Goal: Information Seeking & Learning: Learn about a topic

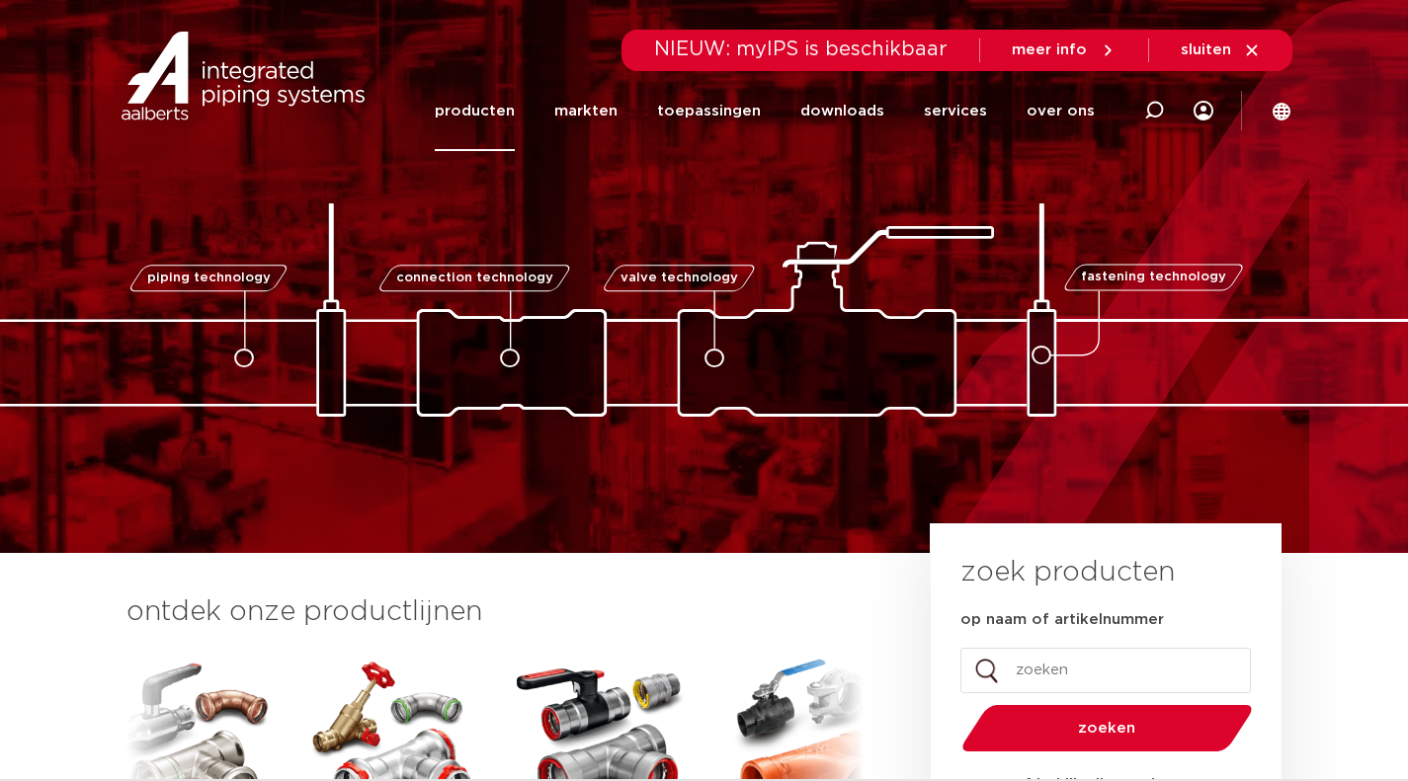
click at [501, 111] on link "producten" at bounding box center [475, 111] width 80 height 80
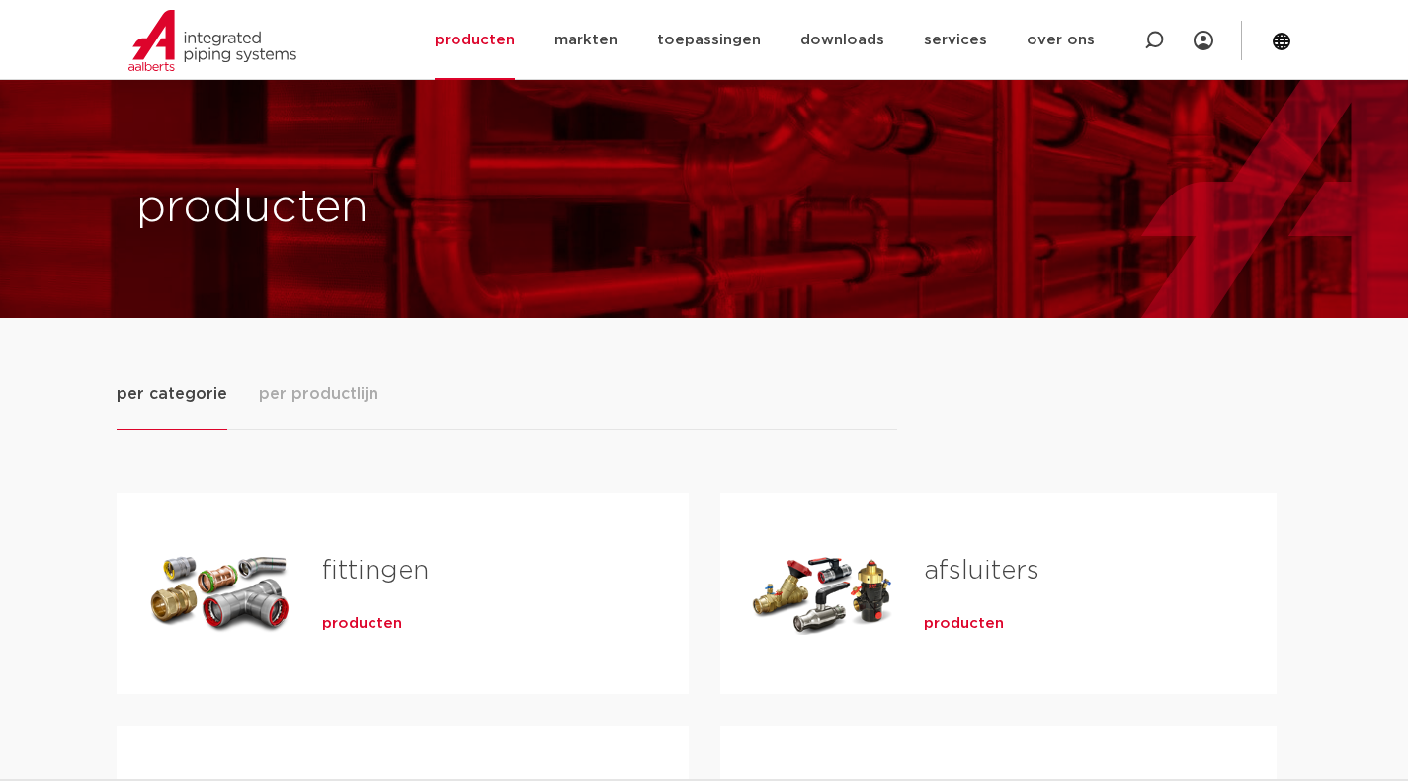
scroll to position [241, 0]
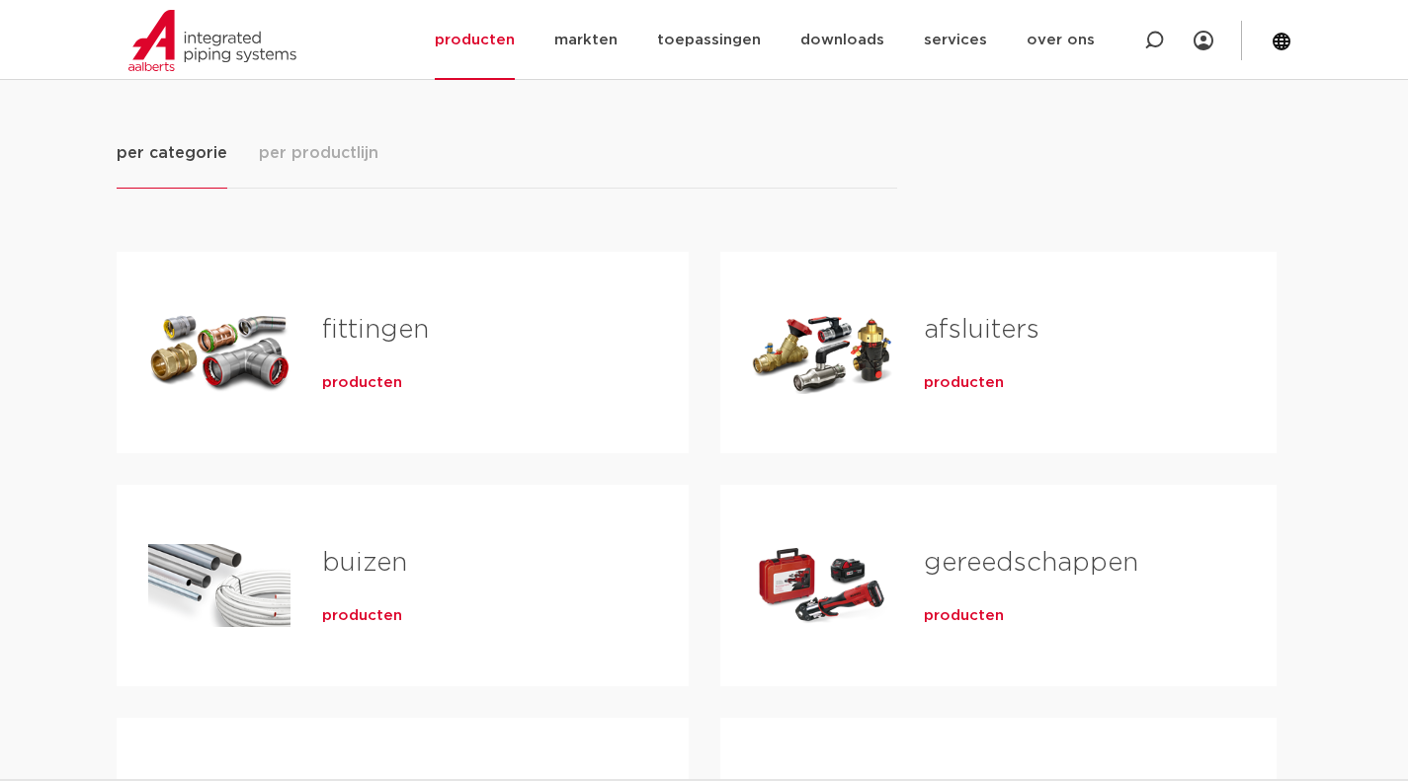
click at [374, 384] on span "producten" at bounding box center [362, 383] width 80 height 20
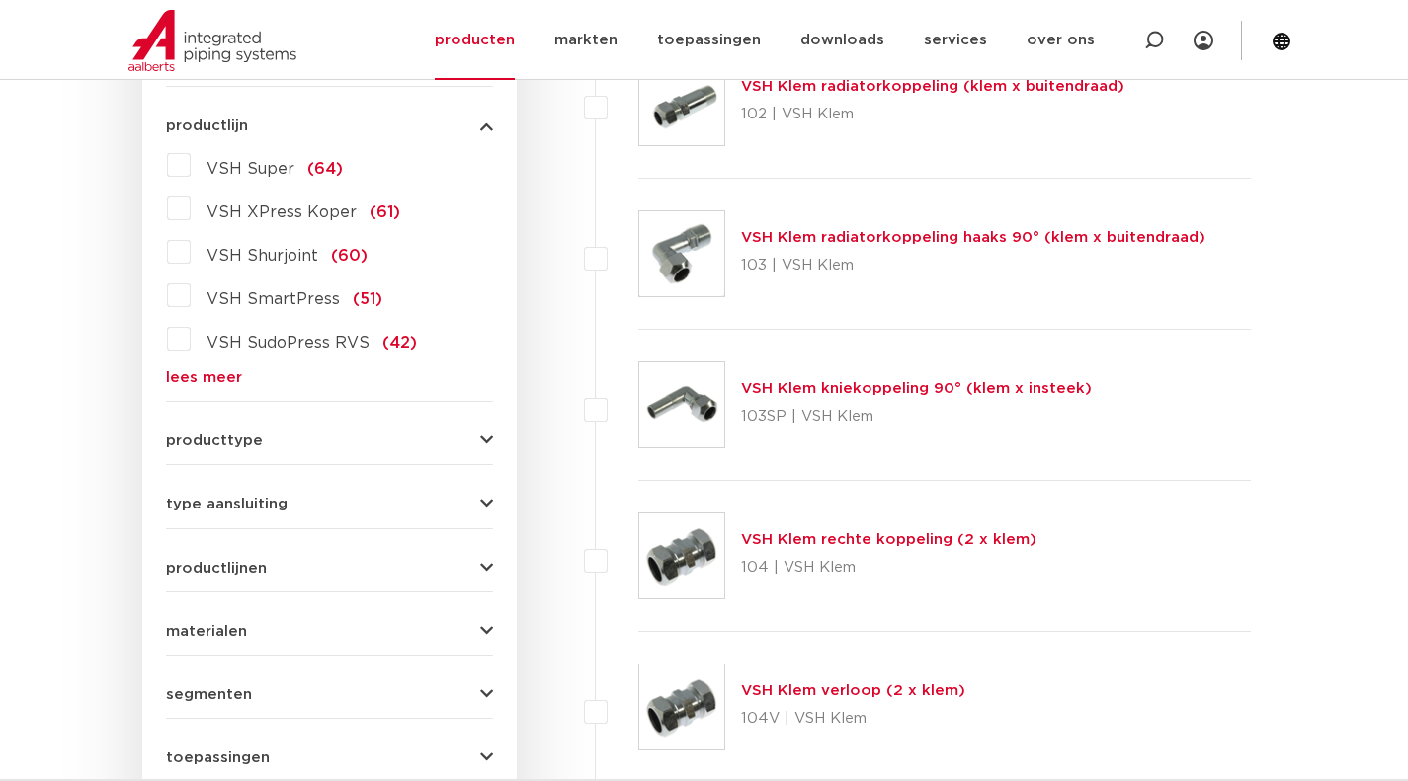
scroll to position [550, 0]
click at [191, 208] on label "VSH XPress Koper (61)" at bounding box center [295, 210] width 209 height 32
click at [0, 0] on input "VSH XPress Koper (61)" at bounding box center [0, 0] width 0 height 0
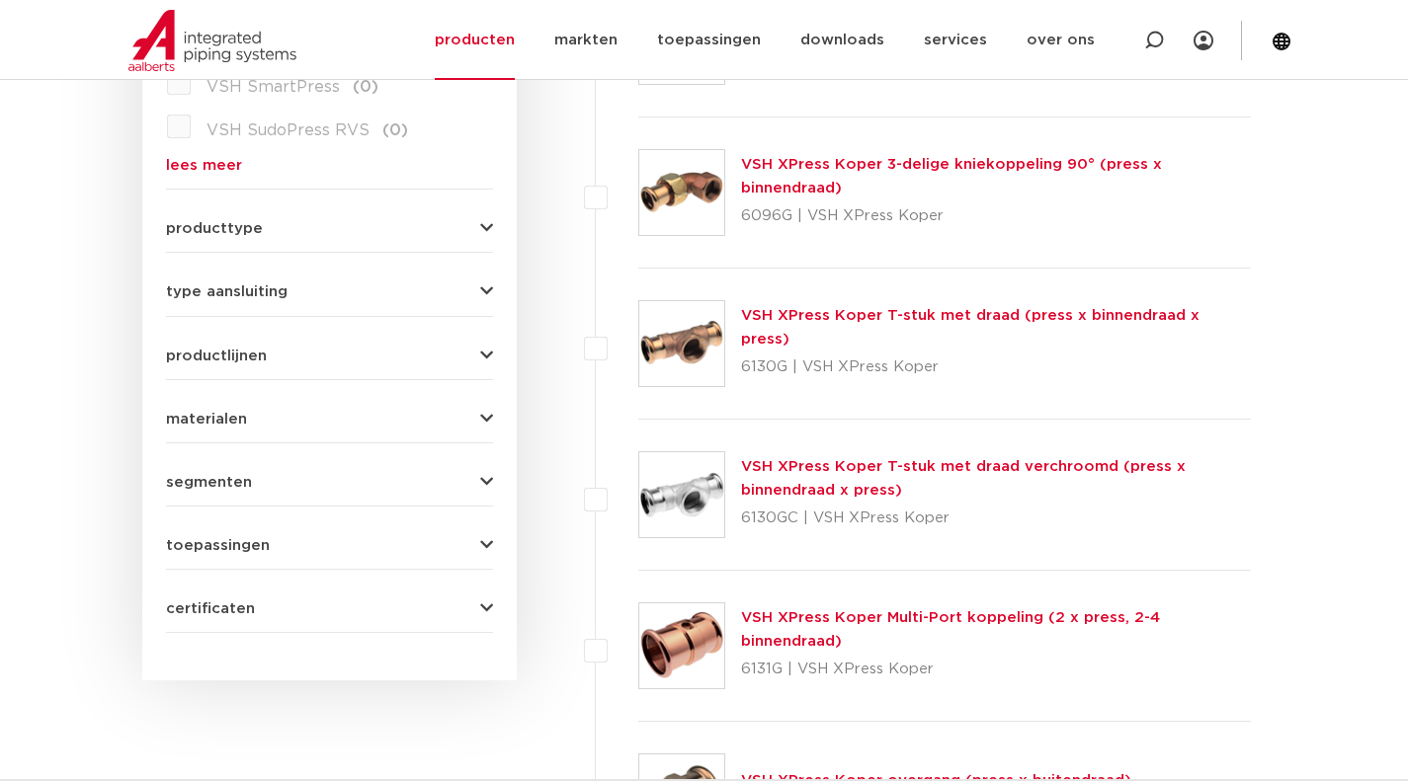
scroll to position [765, 0]
click at [677, 636] on img at bounding box center [681, 645] width 85 height 85
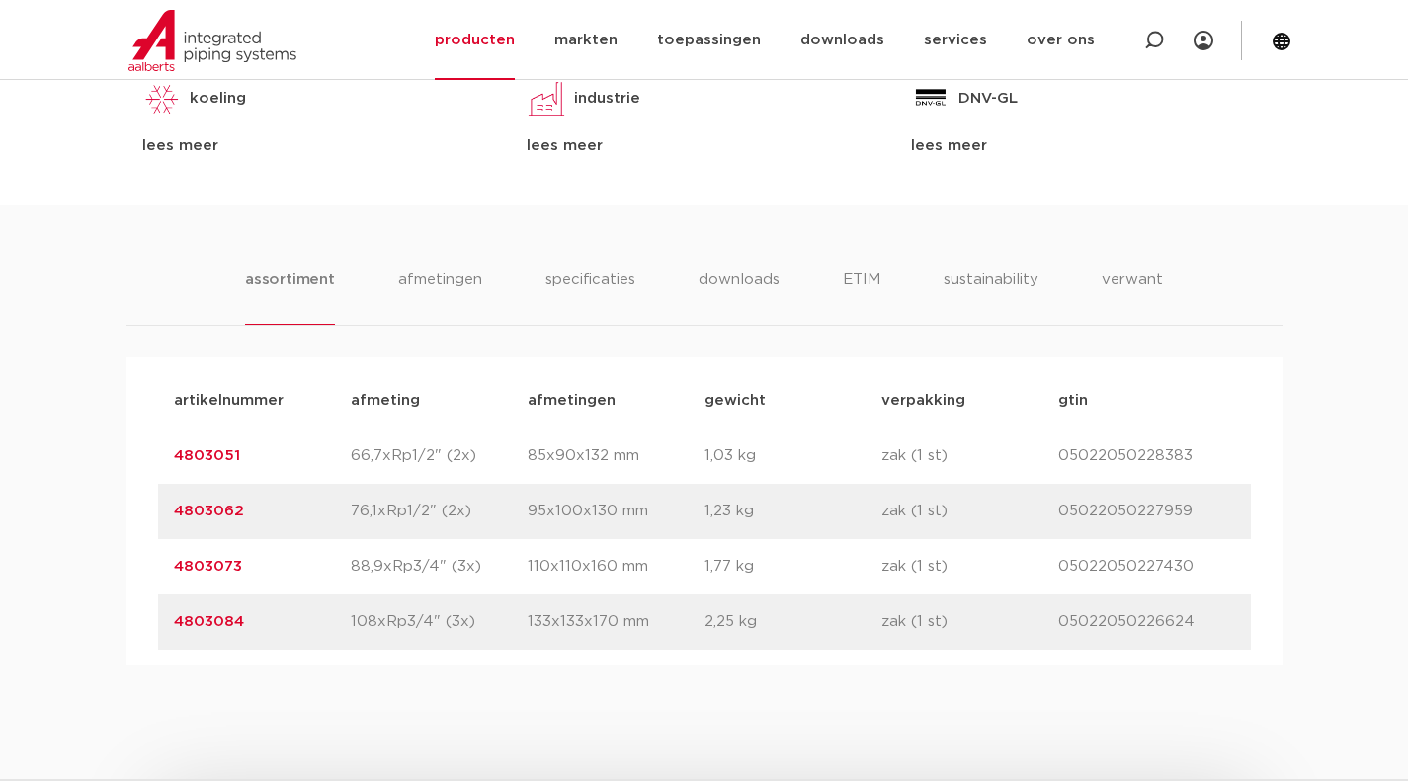
scroll to position [1092, 0]
click at [964, 275] on li "sustainability" at bounding box center [990, 296] width 97 height 56
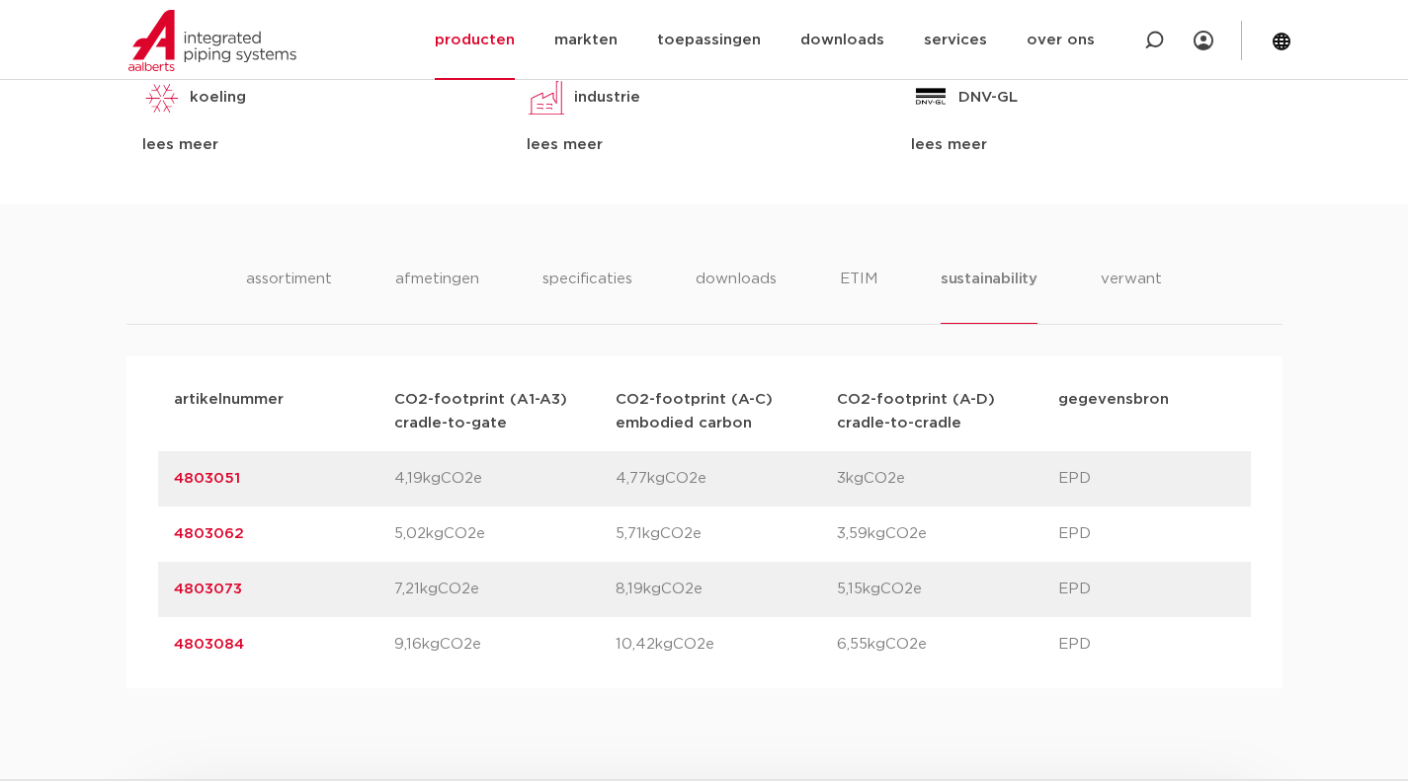
click at [856, 263] on div "assortiment [GEOGRAPHIC_DATA] specificaties downloads ETIM sustainability verwa…" at bounding box center [704, 446] width 1408 height 484
click at [855, 274] on li "ETIM" at bounding box center [859, 296] width 36 height 56
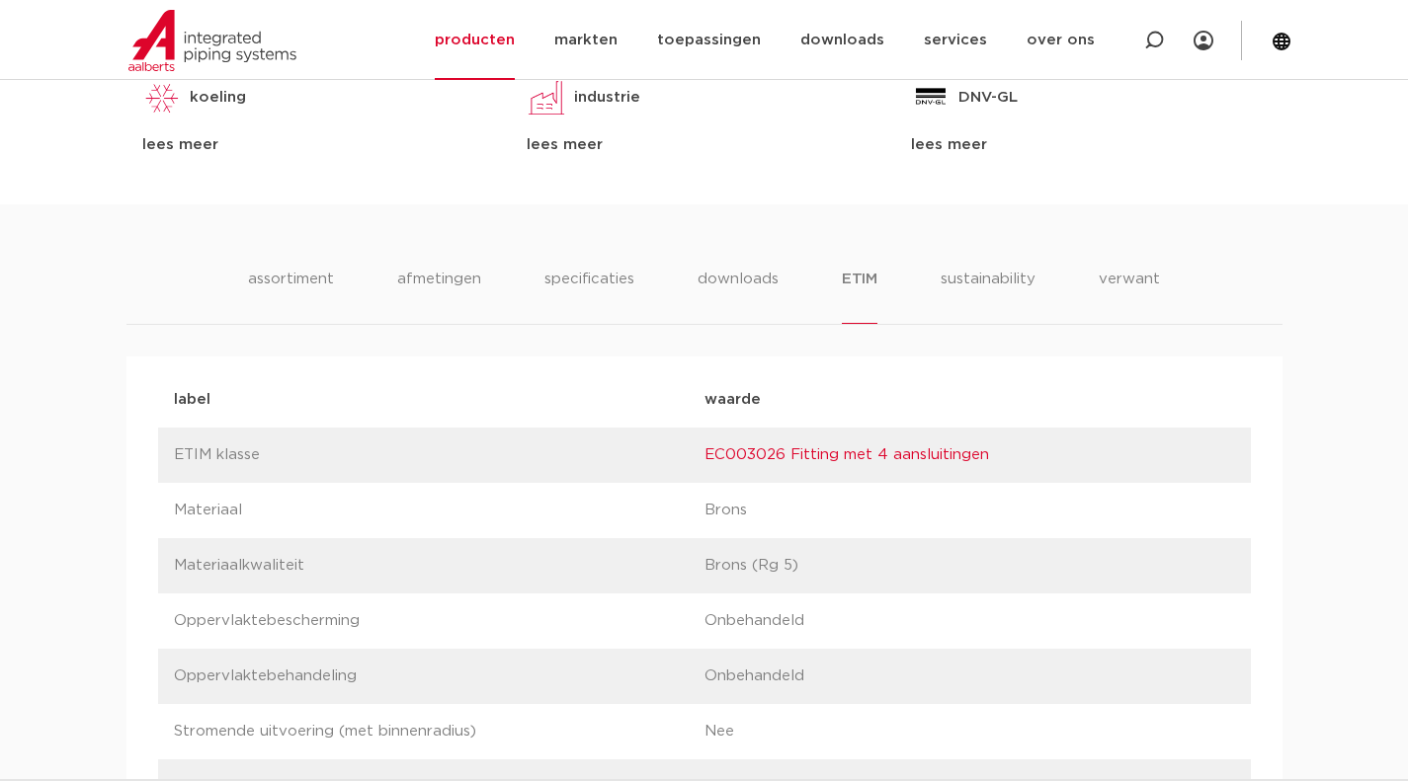
scroll to position [1089, 0]
click at [971, 276] on li "sustainability" at bounding box center [987, 299] width 97 height 56
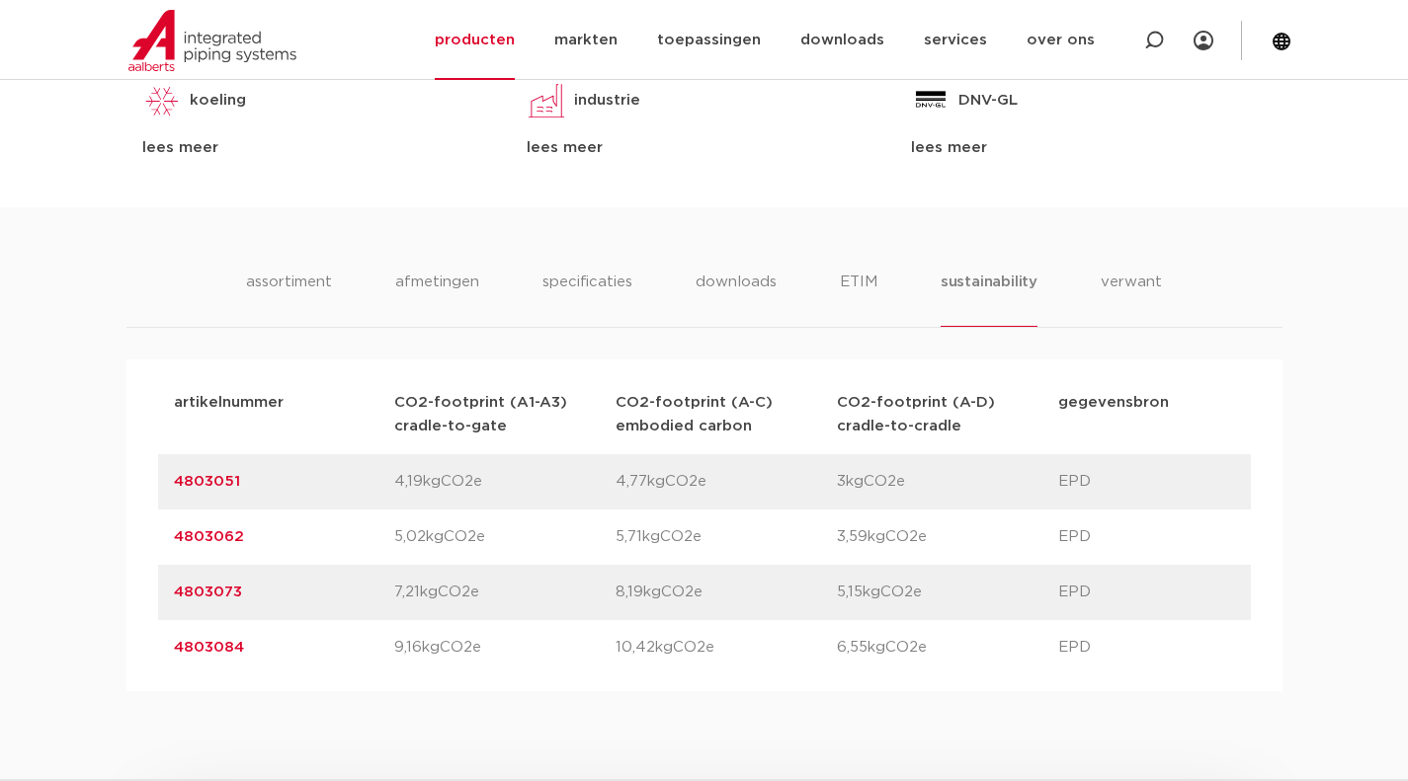
click at [227, 478] on link "4803051" at bounding box center [207, 481] width 66 height 15
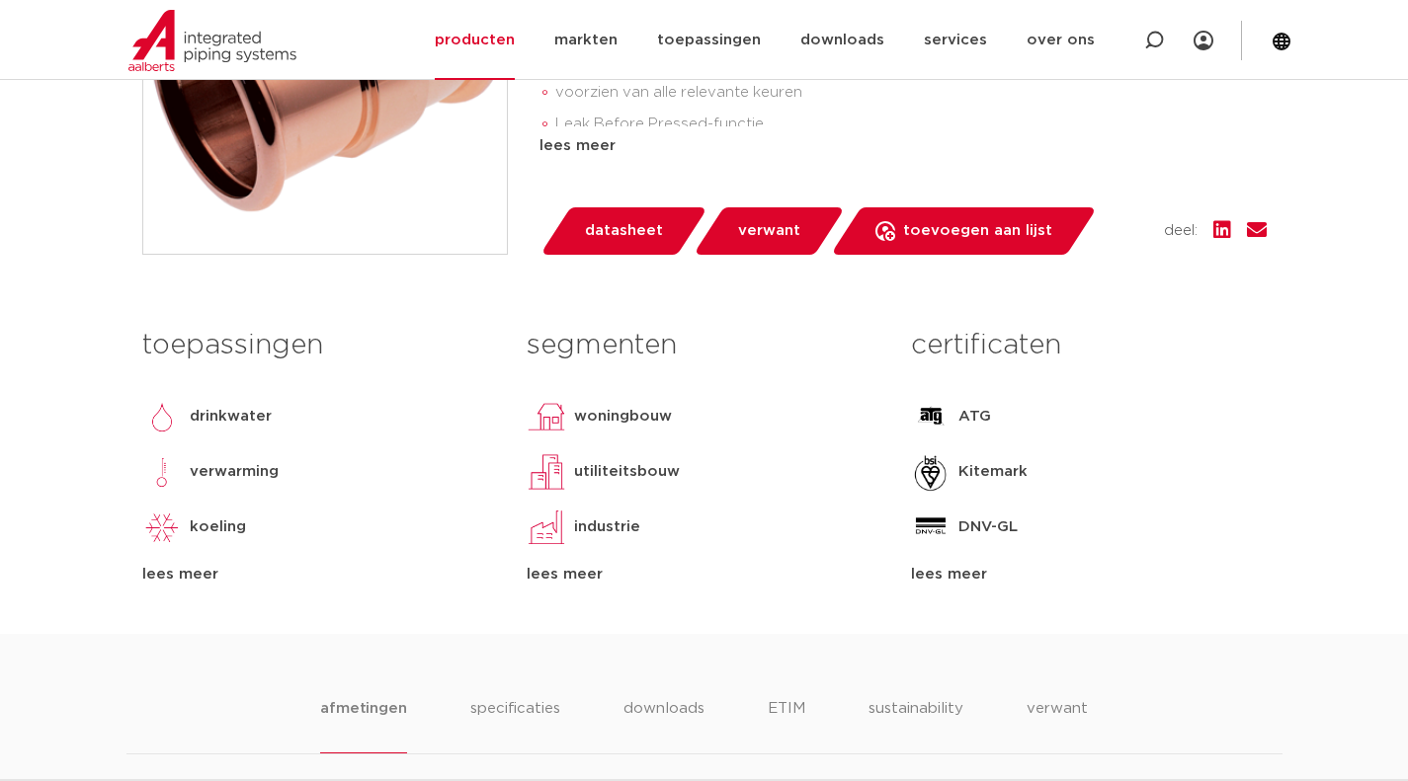
scroll to position [775, 0]
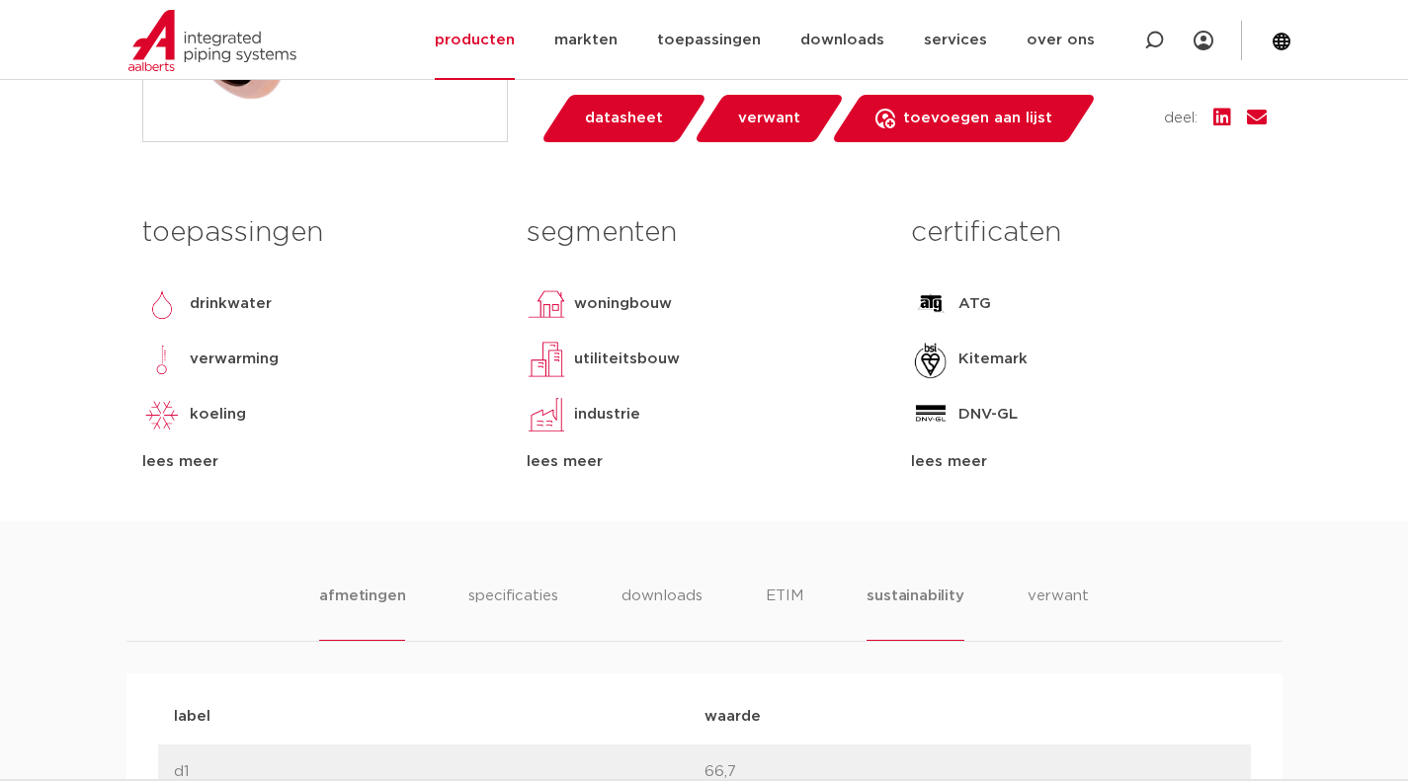
click at [904, 591] on li "sustainability" at bounding box center [914, 613] width 97 height 56
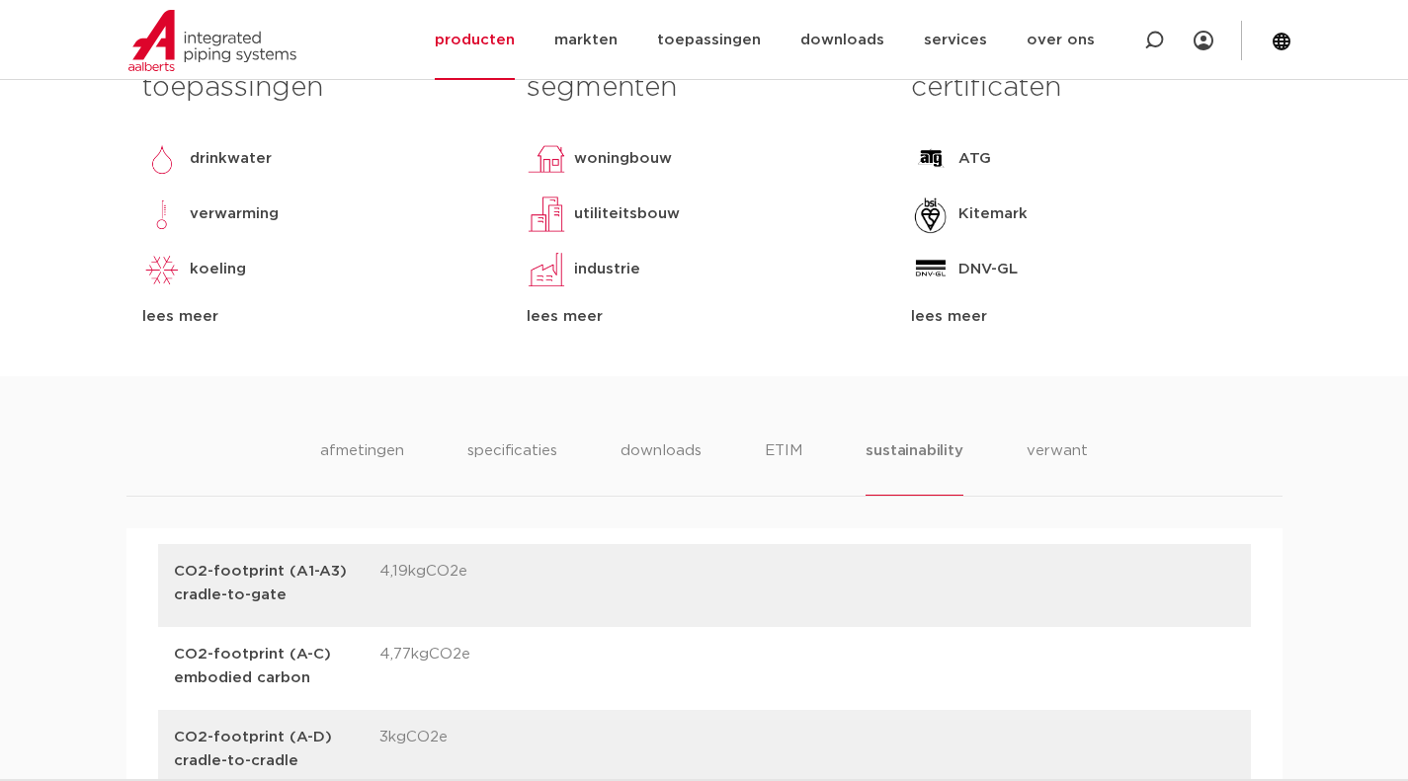
scroll to position [856, 0]
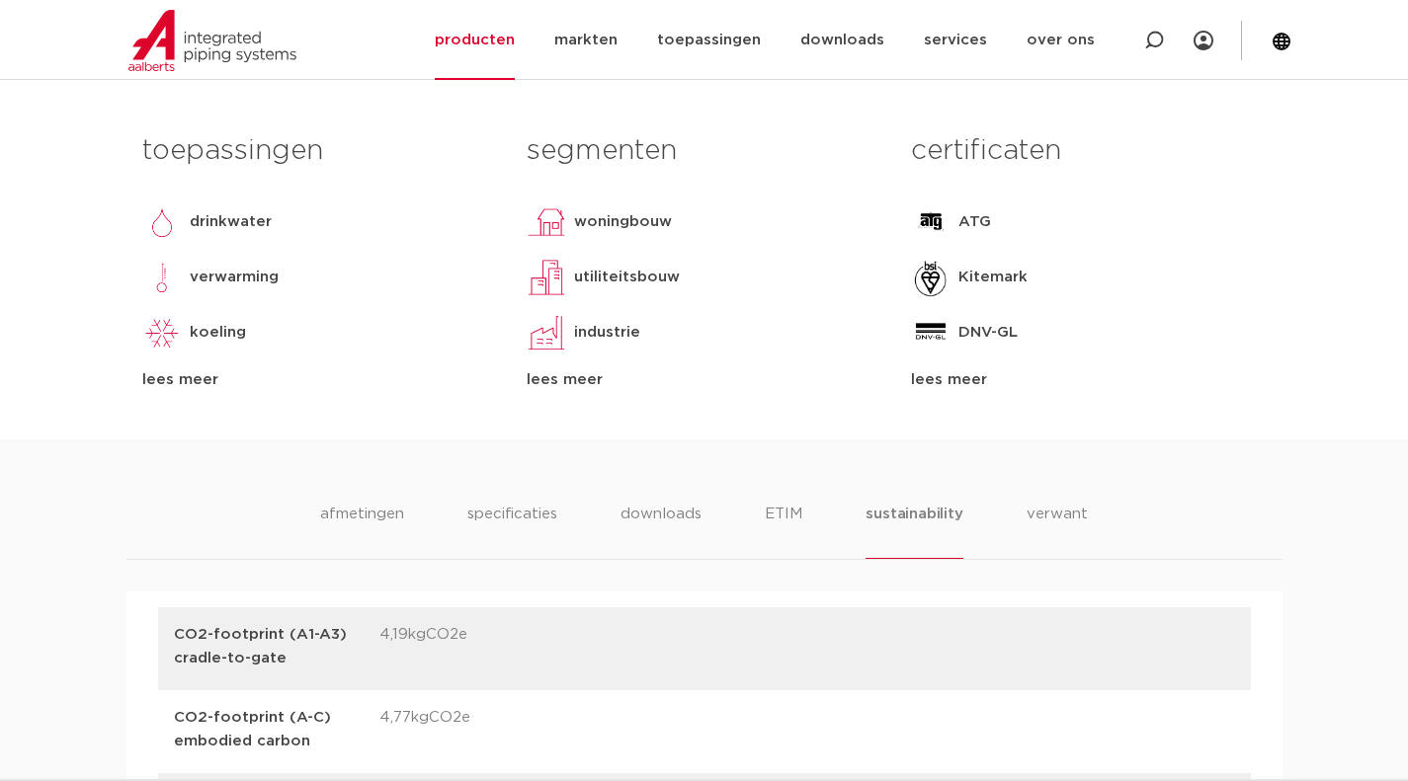
click at [883, 526] on li "sustainability" at bounding box center [913, 531] width 97 height 56
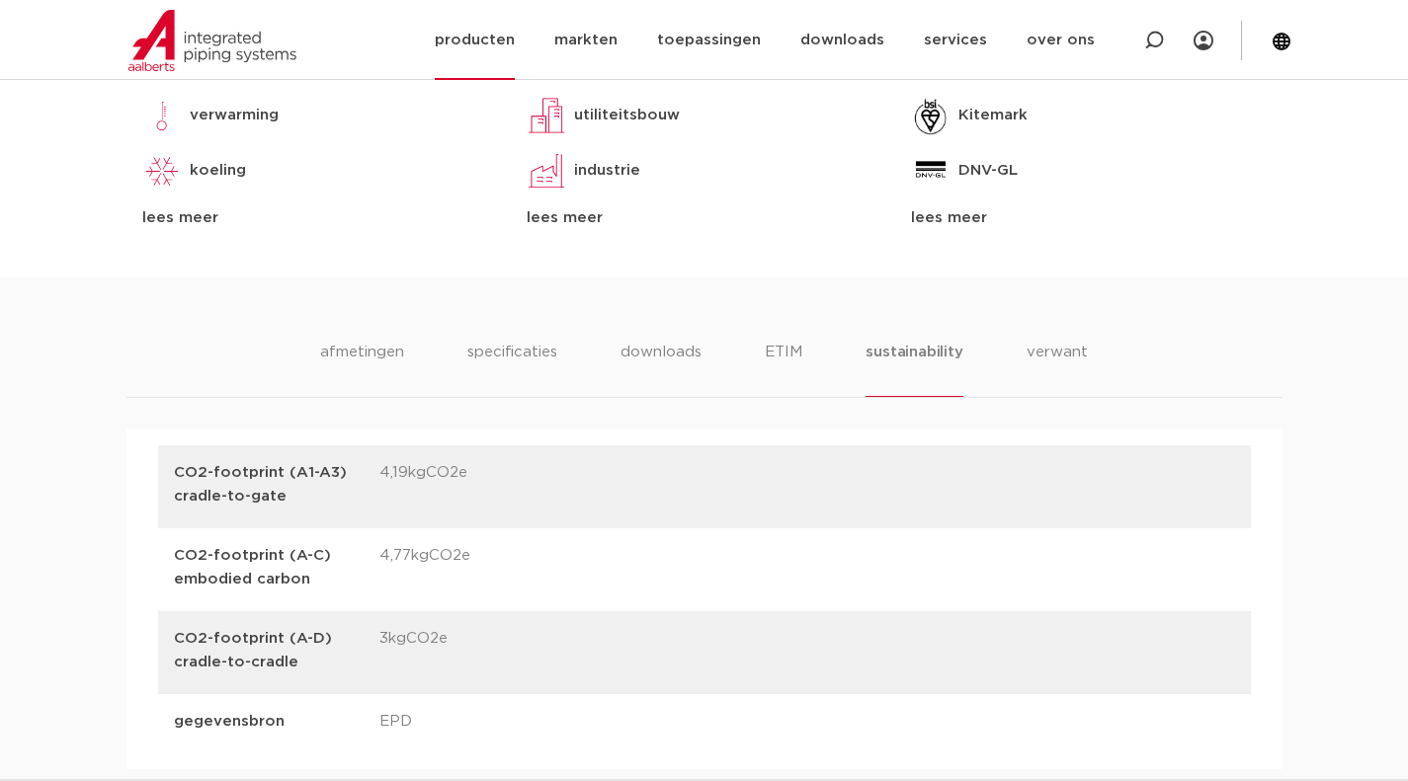
scroll to position [998, 0]
